Goal: Task Accomplishment & Management: Use online tool/utility

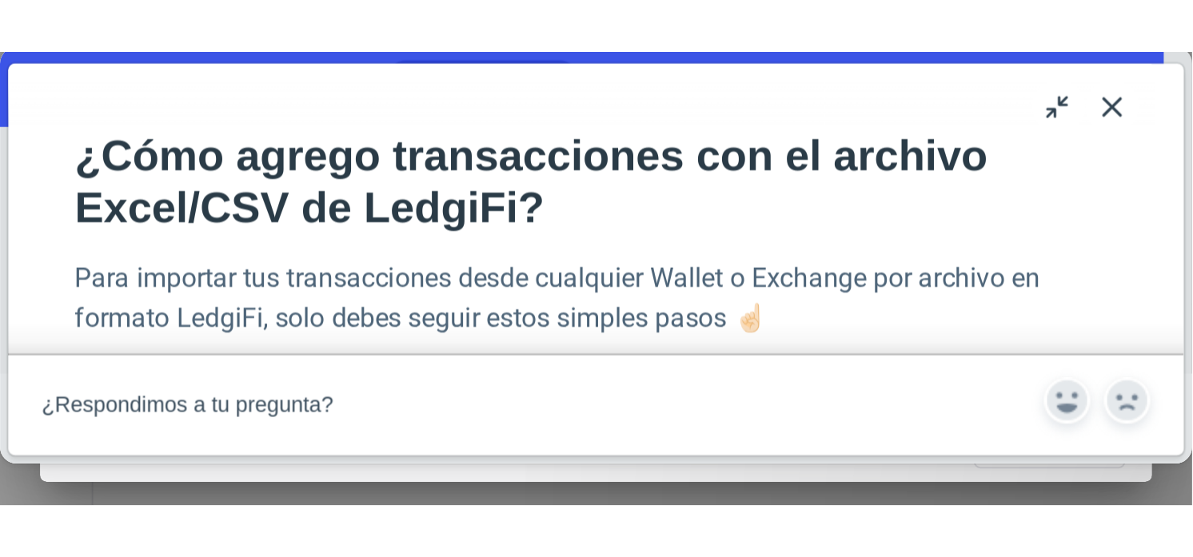
scroll to position [2453, 0]
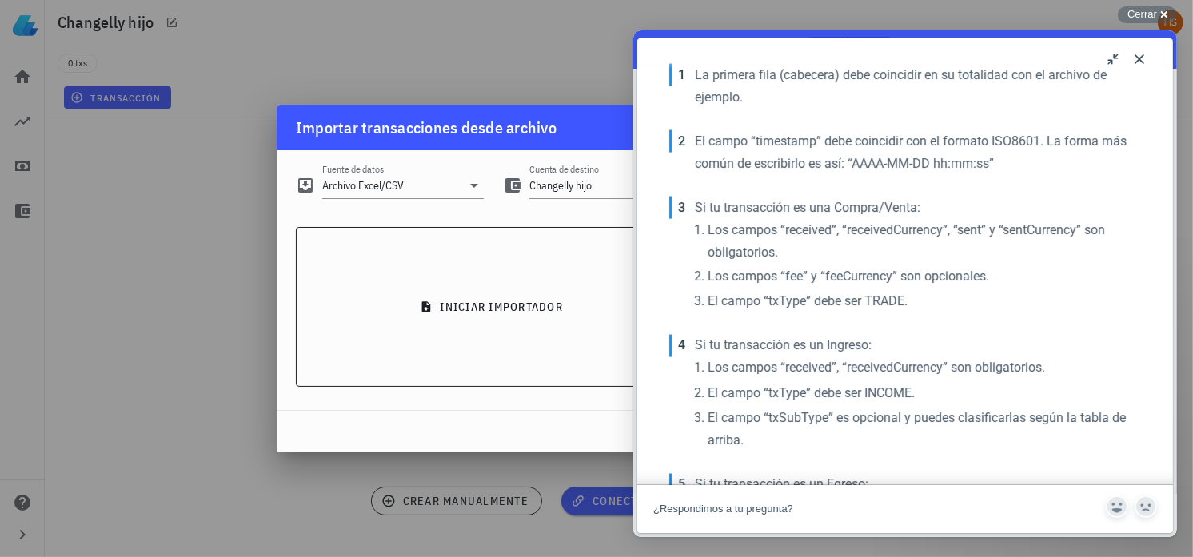
click at [571, 58] on button "Close" at bounding box center [1139, 59] width 26 height 26
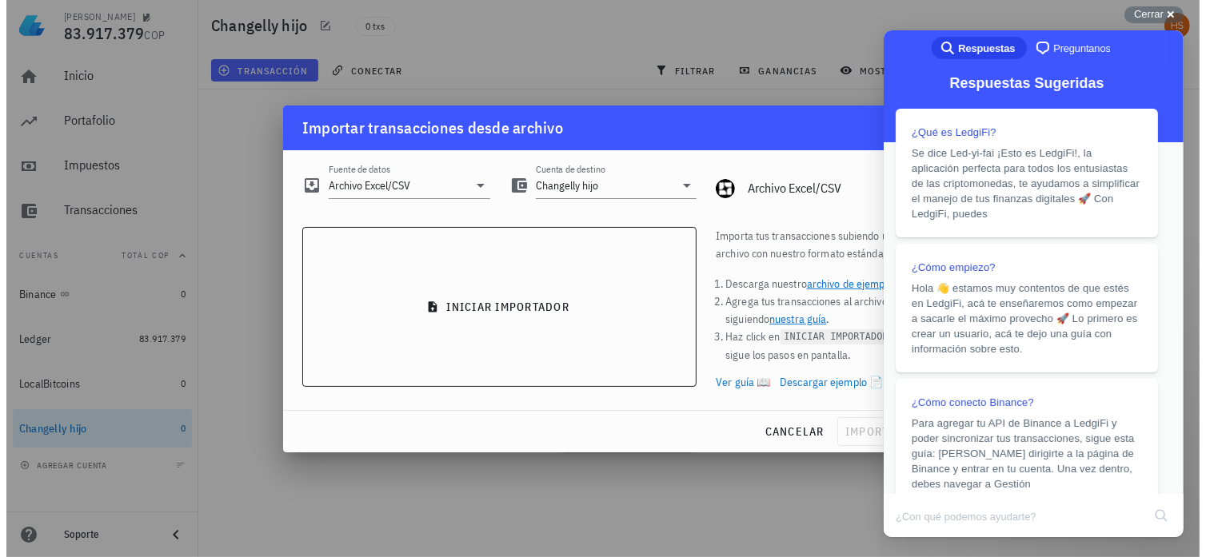
scroll to position [2487, 0]
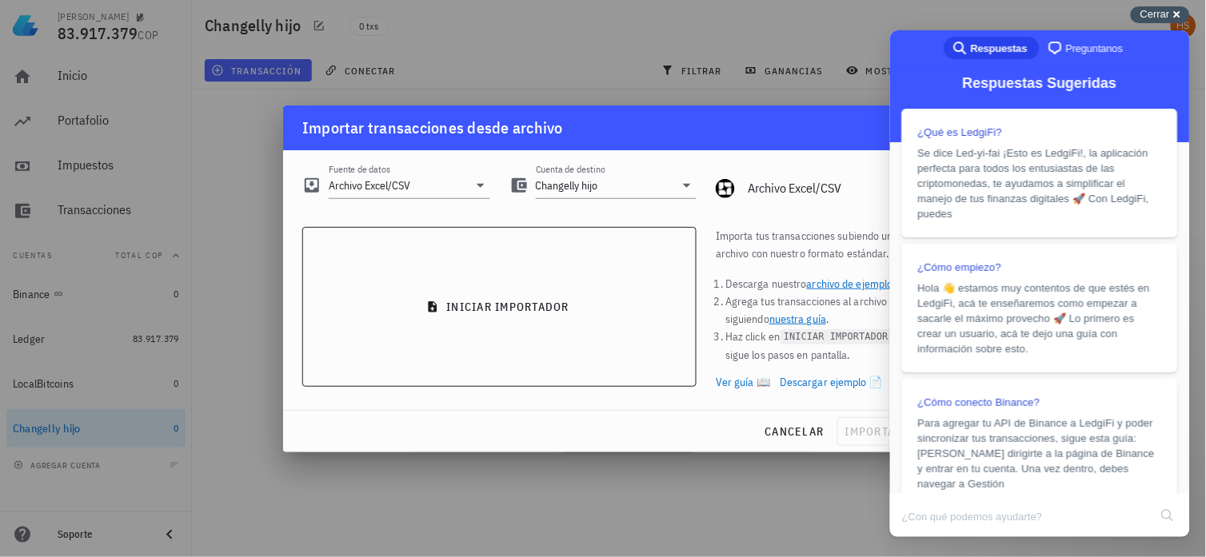
click at [571, 11] on span "Cerrar" at bounding box center [1155, 14] width 30 height 12
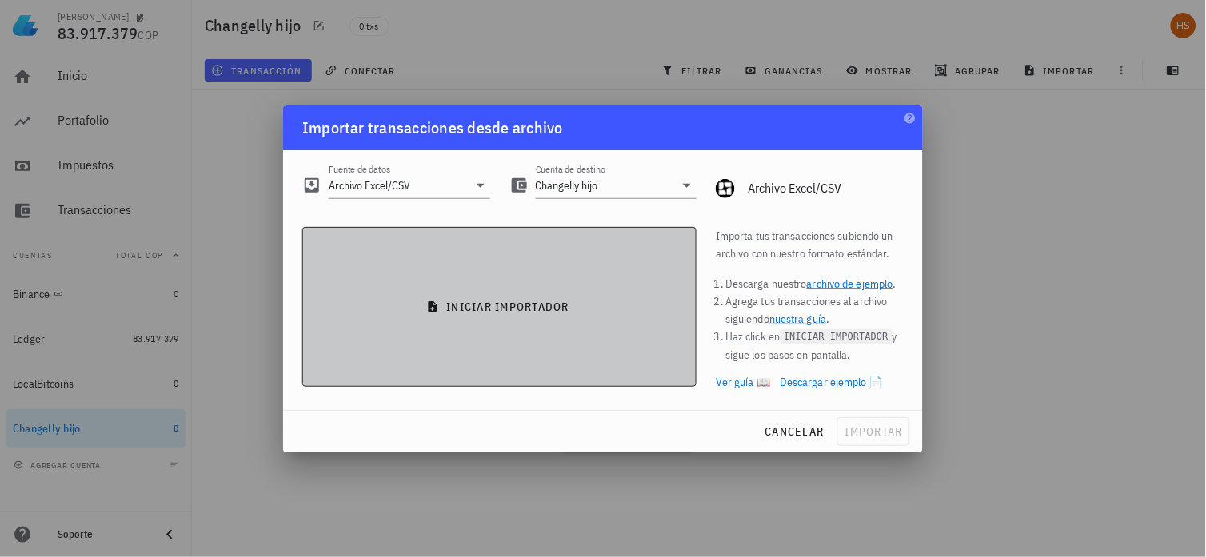
click at [492, 217] on span "iniciar importador" at bounding box center [499, 307] width 367 height 14
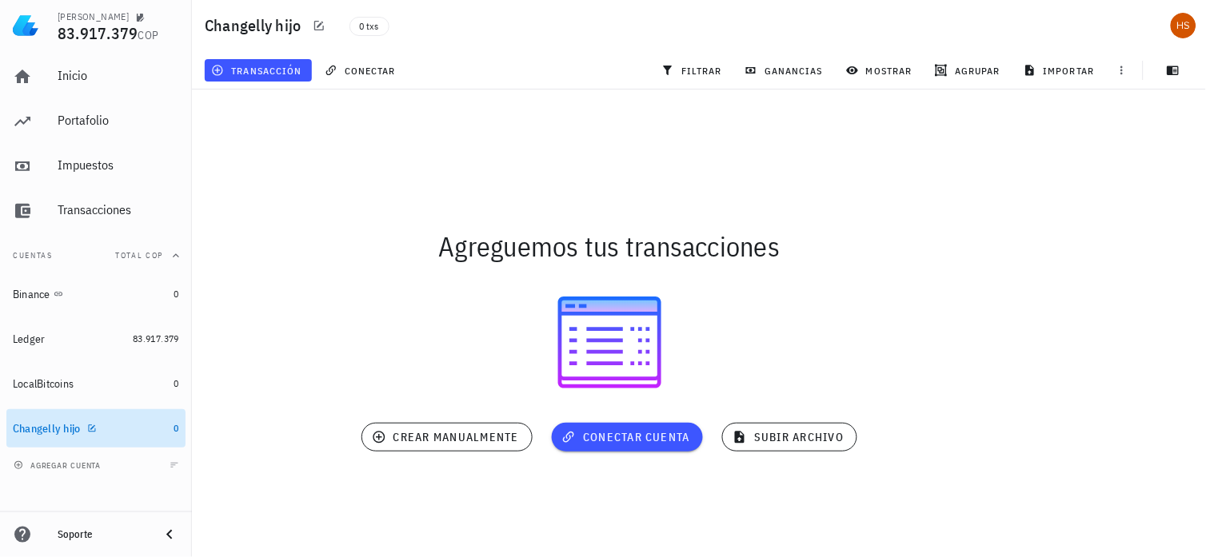
click at [68, 217] on div "Changelly hijo" at bounding box center [47, 429] width 68 height 14
click at [38, 217] on div "Changelly hijo" at bounding box center [47, 429] width 68 height 14
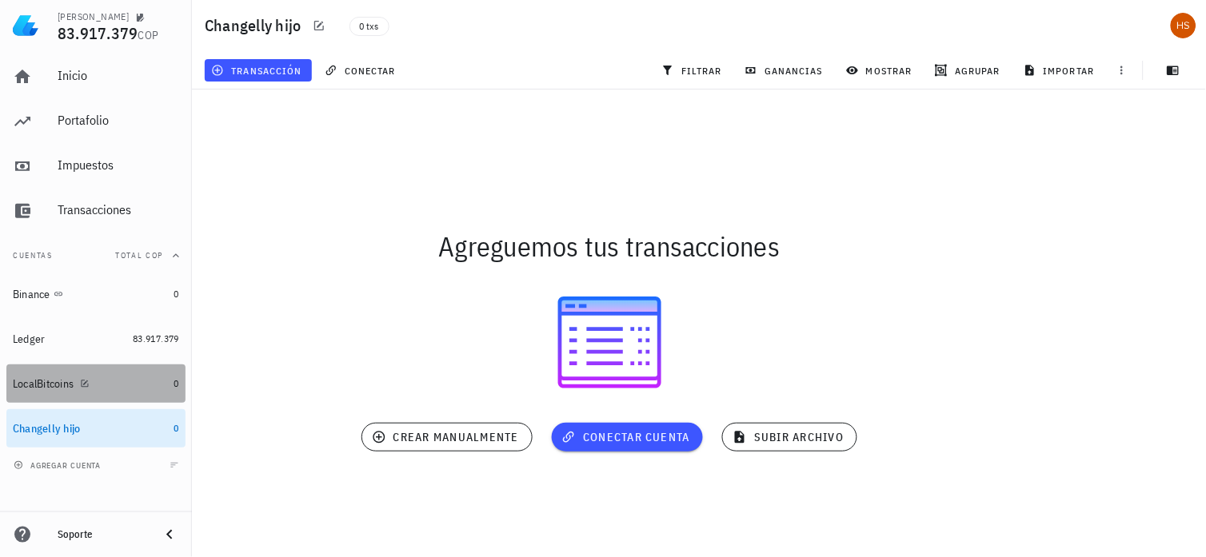
click at [48, 217] on div "LocalBitcoins" at bounding box center [43, 384] width 61 height 14
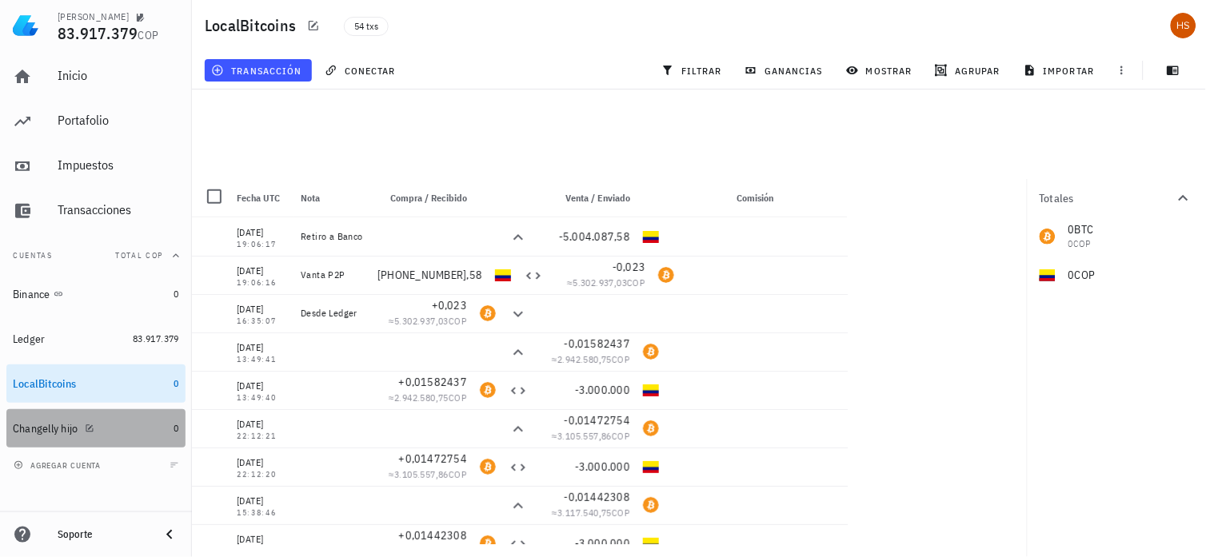
click at [40, 217] on div "Changelly hijo" at bounding box center [46, 429] width 66 height 14
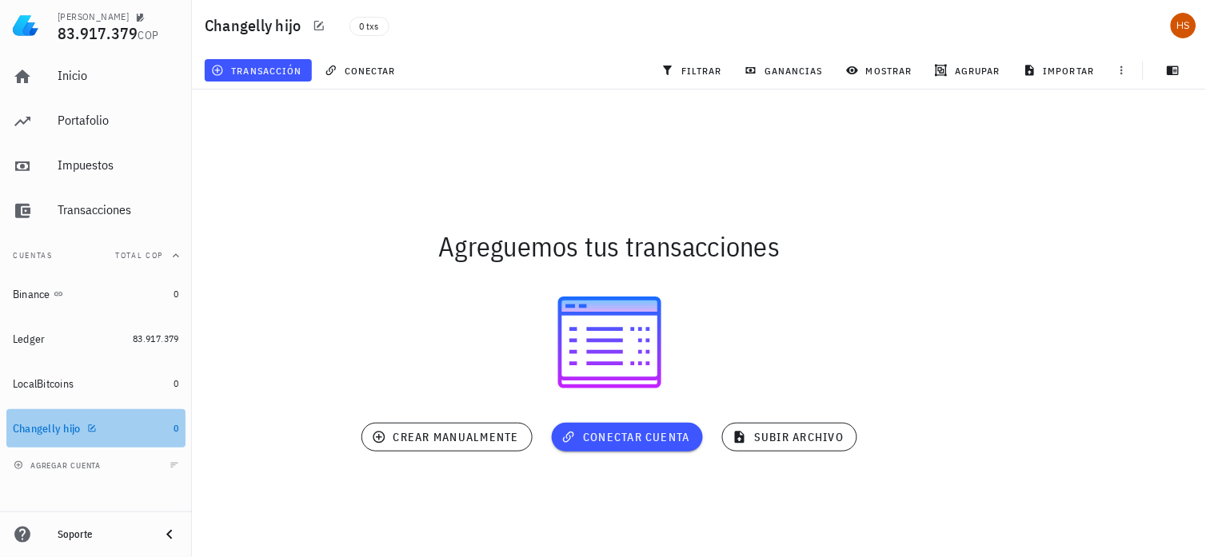
click at [40, 217] on div "Changelly hijo" at bounding box center [47, 429] width 68 height 14
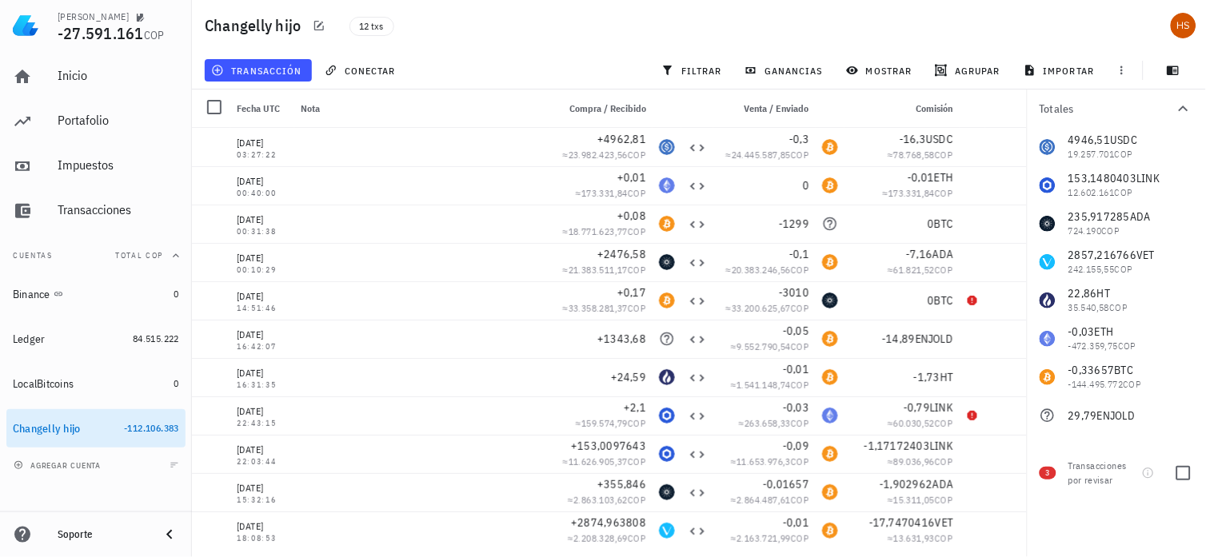
click at [1049, 474] on span "3" at bounding box center [1048, 473] width 4 height 13
click at [1180, 475] on div at bounding box center [1183, 473] width 27 height 27
checkbox input "true"
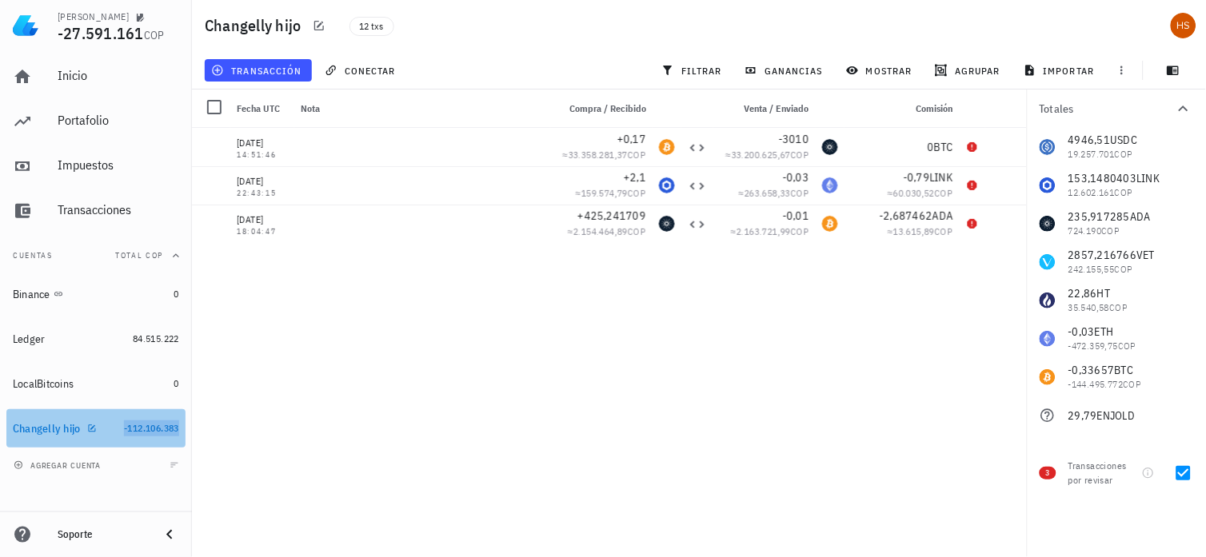
click at [165, 432] on span "-112.106.383" at bounding box center [151, 428] width 55 height 12
drag, startPoint x: 165, startPoint y: 432, endPoint x: 62, endPoint y: 432, distance: 102.3
click at [62, 432] on div "Changelly hijo" at bounding box center [47, 429] width 68 height 14
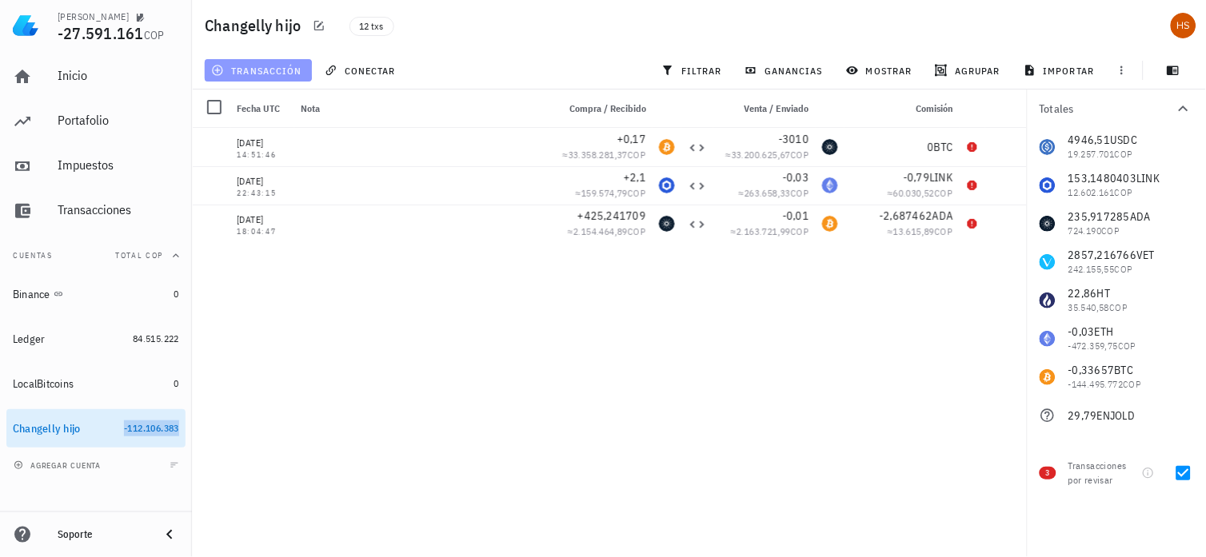
click at [253, 74] on span "transacción" at bounding box center [257, 70] width 87 height 13
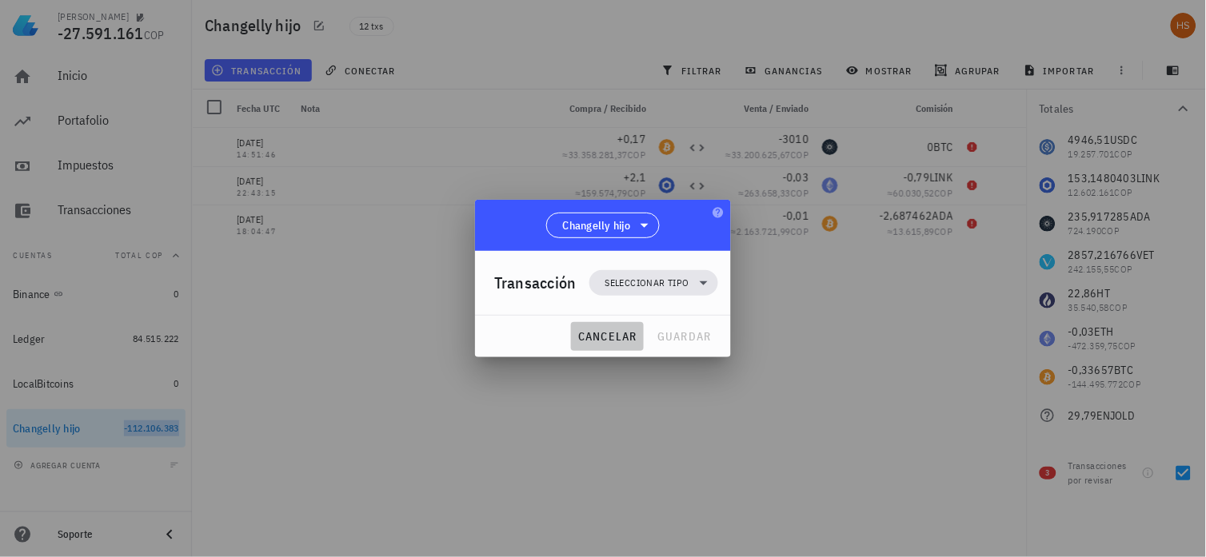
click at [617, 341] on span "cancelar" at bounding box center [607, 336] width 60 height 14
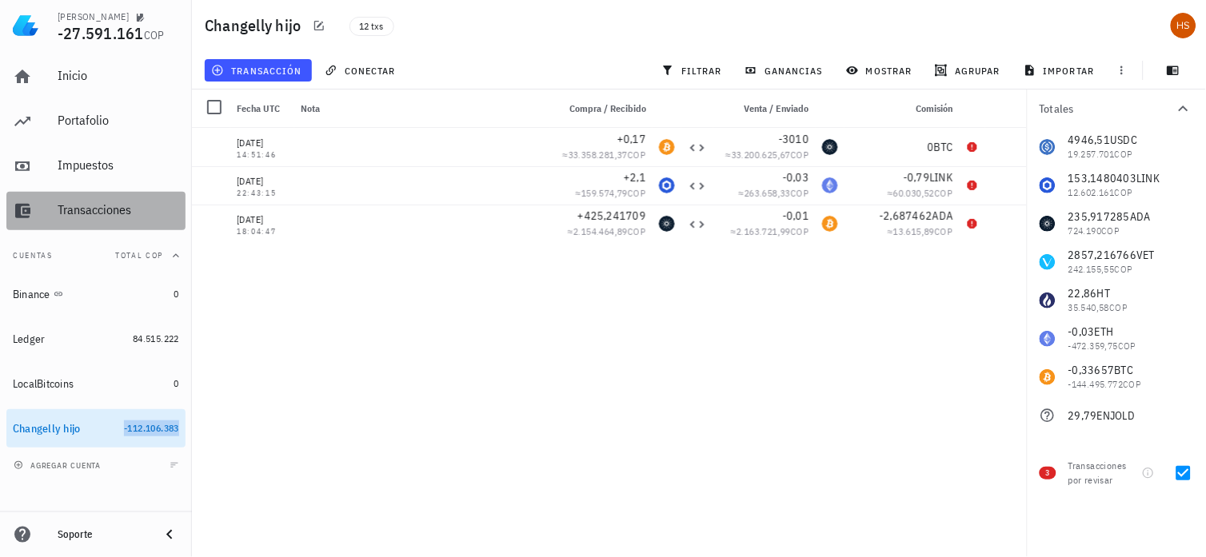
click at [70, 213] on div "Transacciones" at bounding box center [119, 209] width 122 height 15
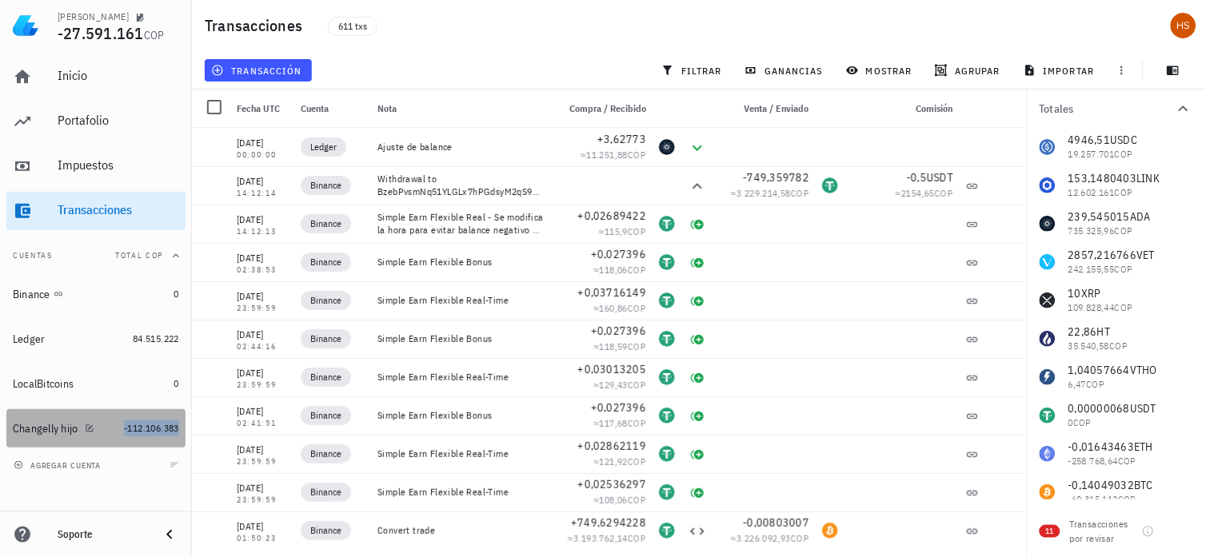
click at [56, 427] on div "Changelly hijo" at bounding box center [46, 429] width 66 height 14
